Goal: Navigation & Orientation: Find specific page/section

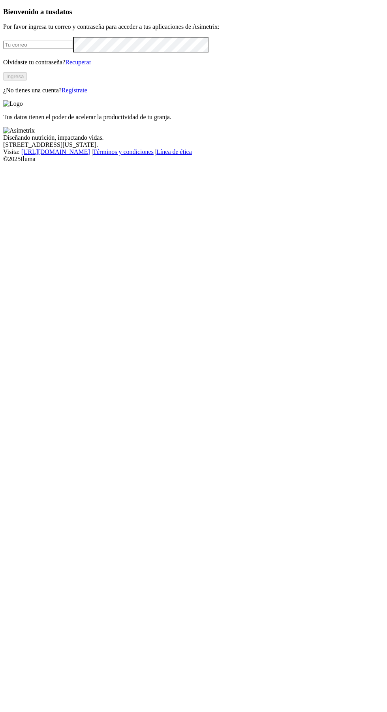
click at [73, 49] on input "email" at bounding box center [38, 45] width 70 height 8
type input "[EMAIL_ADDRESS][DOMAIN_NAME]"
click input "submit" at bounding box center [0, 0] width 0 height 0
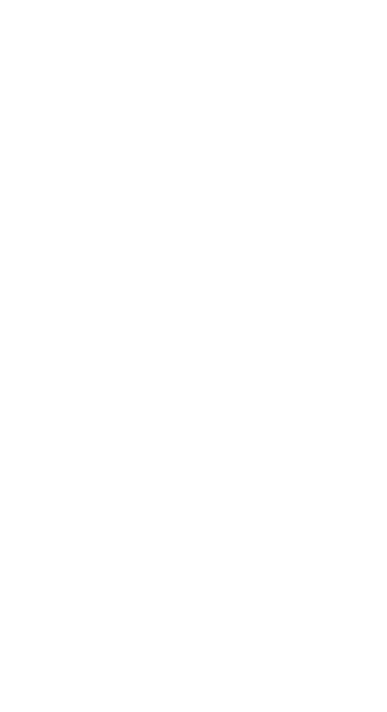
click at [16, 149] on icon at bounding box center [15, 161] width 24 height 24
